Goal: Complete application form: Complete application form

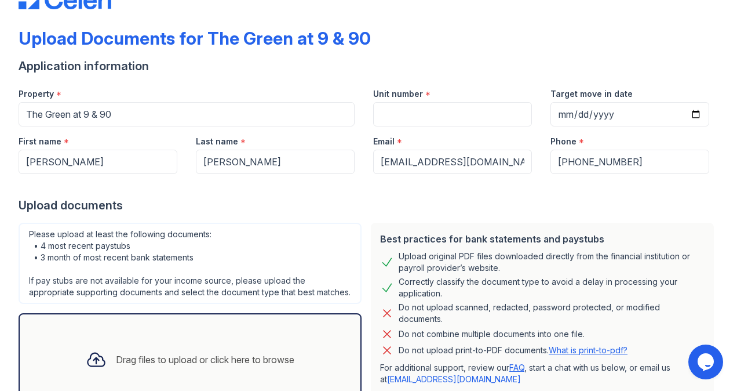
scroll to position [40, 0]
click at [684, 110] on input "Target move in date" at bounding box center [629, 113] width 159 height 24
type input "[DATE]"
click at [389, 114] on input "Unit number" at bounding box center [452, 113] width 159 height 24
type input "a145"
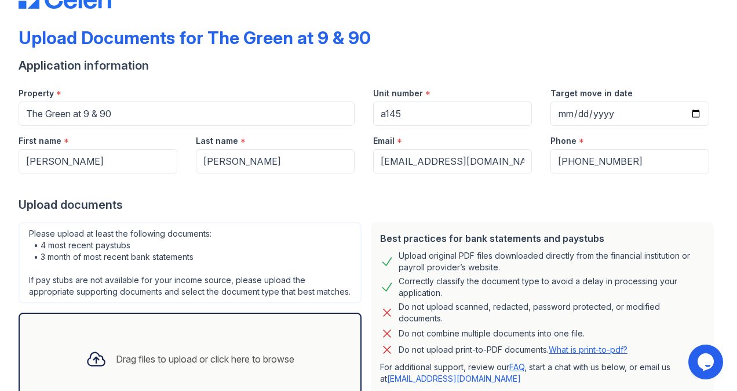
click at [348, 199] on div "Upload documents" at bounding box center [369, 204] width 700 height 16
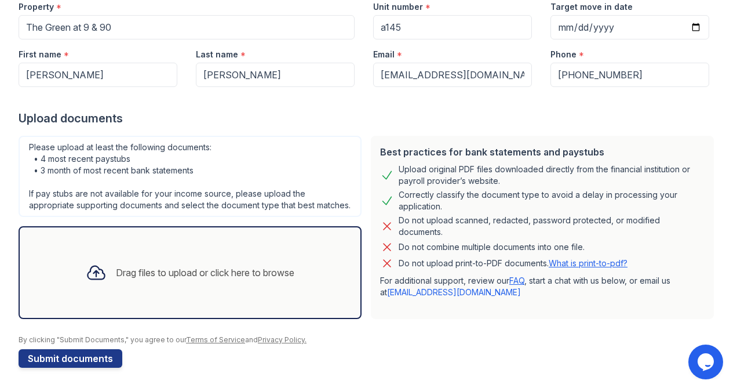
click at [193, 273] on div "Drag files to upload or click here to browse" at bounding box center [205, 272] width 178 height 14
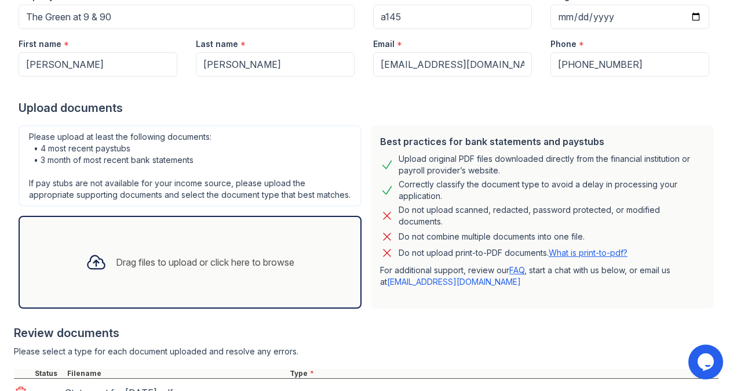
click at [161, 282] on div "Drag files to upload or click here to browse" at bounding box center [189, 261] width 227 height 39
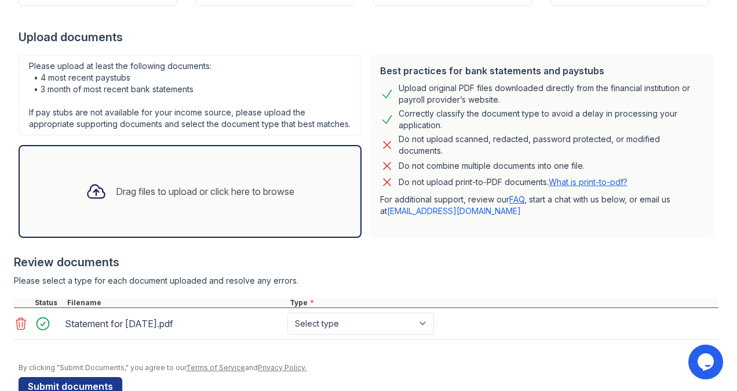
scroll to position [210, 0]
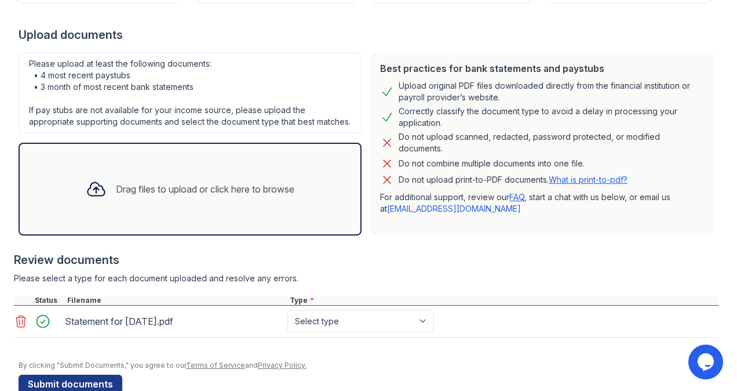
click at [116, 196] on div "Drag files to upload or click here to browse" at bounding box center [205, 189] width 178 height 14
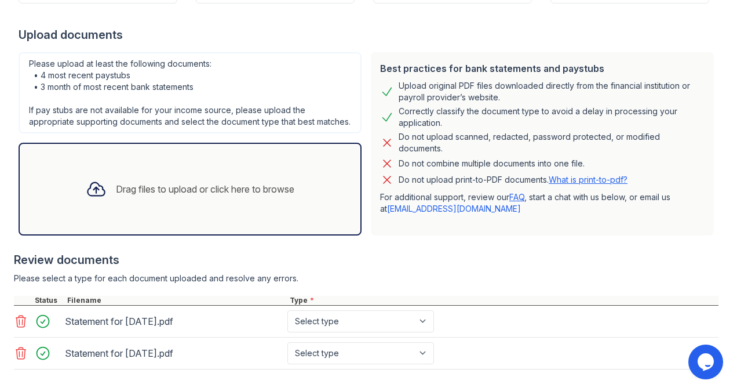
click at [88, 198] on icon at bounding box center [96, 188] width 21 height 21
click at [112, 190] on div "Drag files to upload or click here to browse" at bounding box center [189, 188] width 227 height 39
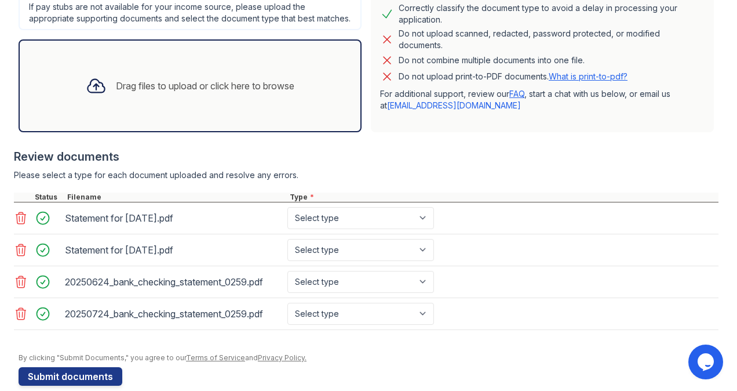
scroll to position [313, 0]
click at [147, 93] on div "Drag files to upload or click here to browse" at bounding box center [205, 86] width 178 height 14
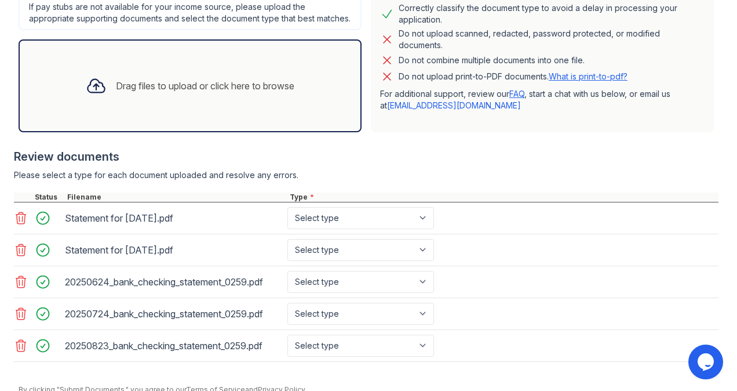
click at [141, 93] on div "Drag files to upload or click here to browse" at bounding box center [205, 86] width 178 height 14
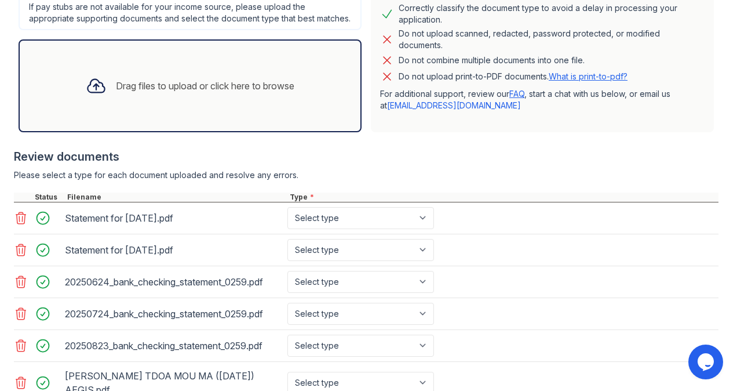
click at [132, 90] on div "Drag files to upload or click here to browse" at bounding box center [205, 86] width 178 height 14
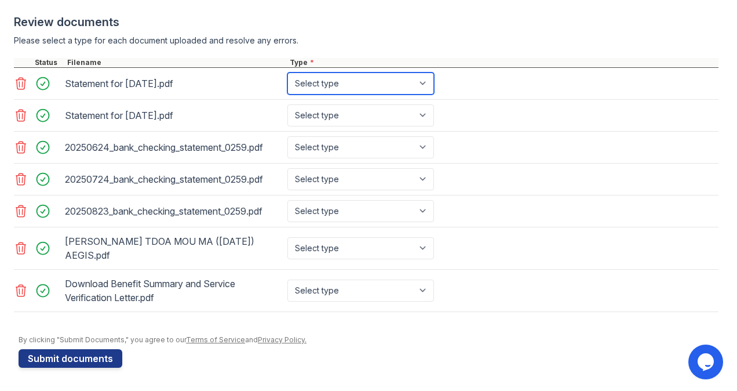
click at [426, 94] on select "Select type Paystub Bank Statement Offer Letter Tax Documents Benefit Award Let…" at bounding box center [360, 83] width 147 height 22
select select "paystub"
click at [287, 75] on select "Select type Paystub Bank Statement Offer Letter Tax Documents Benefit Award Let…" at bounding box center [360, 83] width 147 height 22
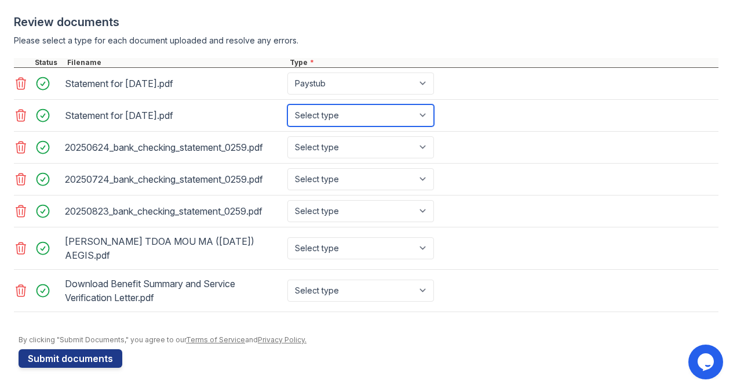
click at [413, 115] on select "Select type Paystub Bank Statement Offer Letter Tax Documents Benefit Award Let…" at bounding box center [360, 115] width 147 height 22
select select "paystub"
click at [287, 107] on select "Select type Paystub Bank Statement Offer Letter Tax Documents Benefit Award Let…" at bounding box center [360, 115] width 147 height 22
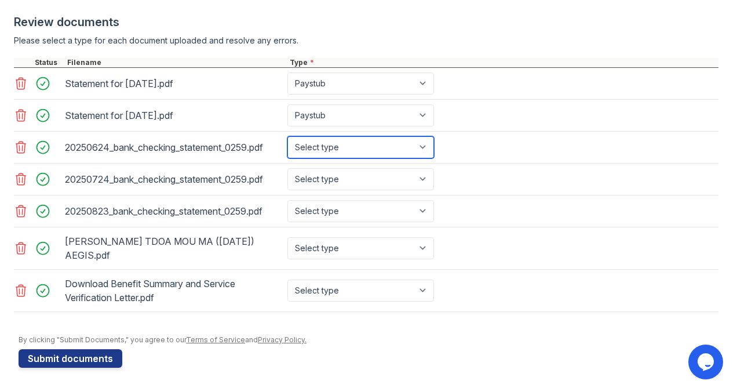
click at [419, 153] on select "Select type Paystub Bank Statement Offer Letter Tax Documents Benefit Award Let…" at bounding box center [360, 147] width 147 height 22
select select "bank_statement"
click at [287, 138] on select "Select type Paystub Bank Statement Offer Letter Tax Documents Benefit Award Let…" at bounding box center [360, 147] width 147 height 22
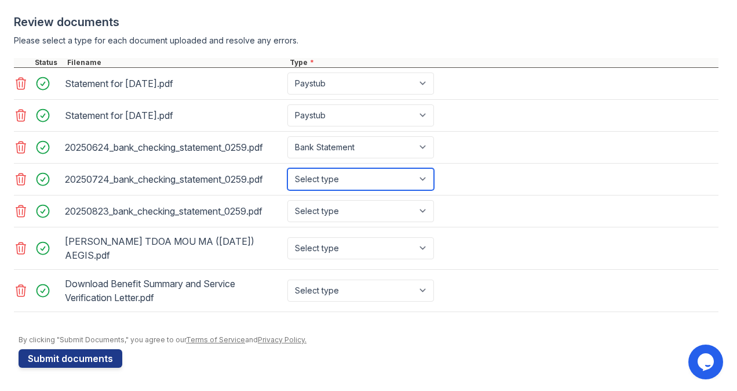
click at [418, 189] on select "Select type Paystub Bank Statement Offer Letter Tax Documents Benefit Award Let…" at bounding box center [360, 179] width 147 height 22
select select "bank_statement"
click at [287, 169] on select "Select type Paystub Bank Statement Offer Letter Tax Documents Benefit Award Let…" at bounding box center [360, 179] width 147 height 22
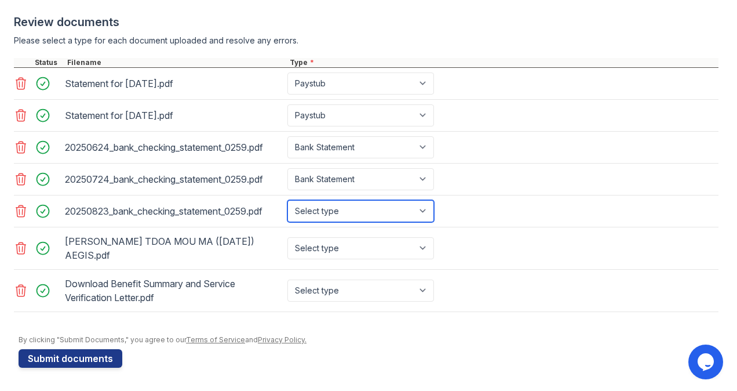
click at [426, 216] on select "Select type Paystub Bank Statement Offer Letter Tax Documents Benefit Award Let…" at bounding box center [360, 211] width 147 height 22
select select "bank_statement"
click at [287, 200] on select "Select type Paystub Bank Statement Offer Letter Tax Documents Benefit Award Let…" at bounding box center [360, 211] width 147 height 22
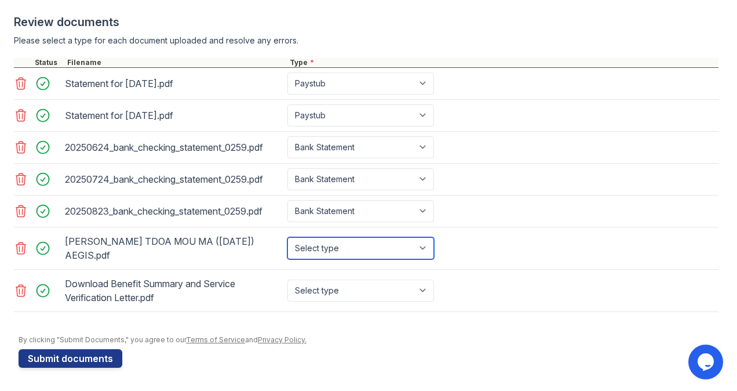
click at [422, 254] on select "Select type Paystub Bank Statement Offer Letter Tax Documents Benefit Award Let…" at bounding box center [360, 248] width 147 height 22
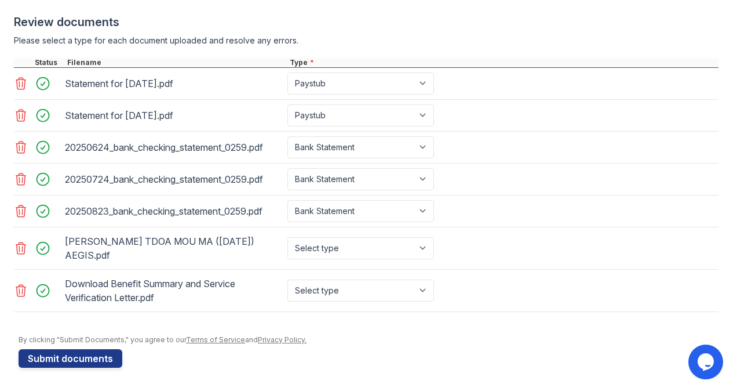
click at [451, 272] on div "Download Benefit Summary and Service Verification Letter.pdf Select type Paystu…" at bounding box center [366, 290] width 705 height 42
click at [427, 286] on select "Select type Paystub Bank Statement Offer Letter Tax Documents Benefit Award Let…" at bounding box center [360, 290] width 147 height 22
select select "benefit_award_letter"
click at [287, 279] on select "Select type Paystub Bank Statement Offer Letter Tax Documents Benefit Award Let…" at bounding box center [360, 290] width 147 height 22
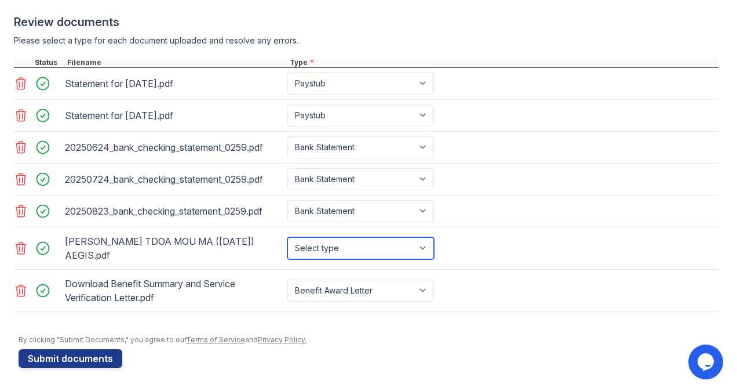
click at [421, 249] on select "Select type Paystub Bank Statement Offer Letter Tax Documents Benefit Award Let…" at bounding box center [360, 248] width 147 height 22
select select "other"
click at [287, 237] on select "Select type Paystub Bank Statement Offer Letter Tax Documents Benefit Award Let…" at bounding box center [360, 248] width 147 height 22
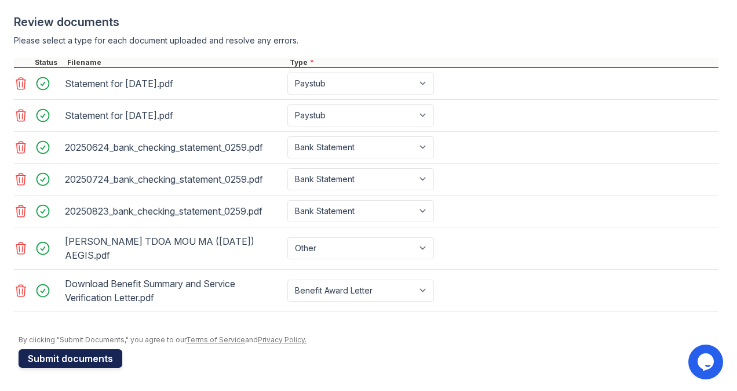
click at [68, 351] on button "Submit documents" at bounding box center [71, 358] width 104 height 19
